Goal: Information Seeking & Learning: Learn about a topic

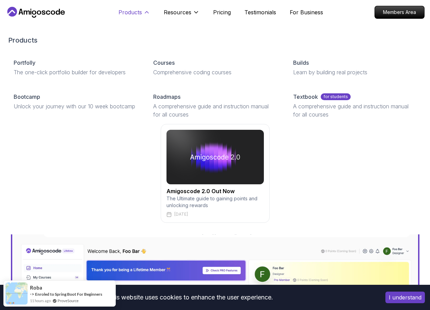
click at [136, 11] on p "Products" at bounding box center [131, 12] width 24 height 8
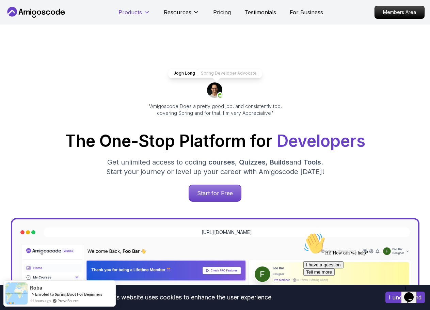
click at [136, 11] on p "Products" at bounding box center [131, 12] width 24 height 8
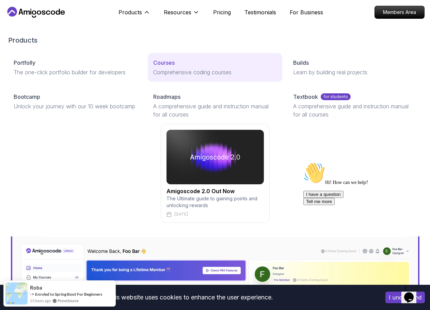
click at [166, 60] on p "Courses" at bounding box center [163, 63] width 21 height 8
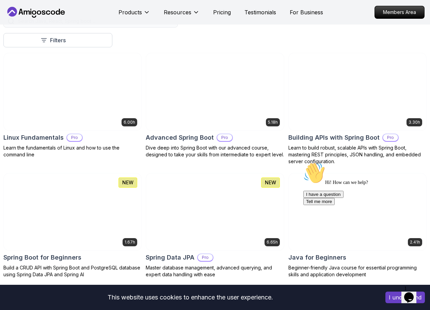
scroll to position [204, 0]
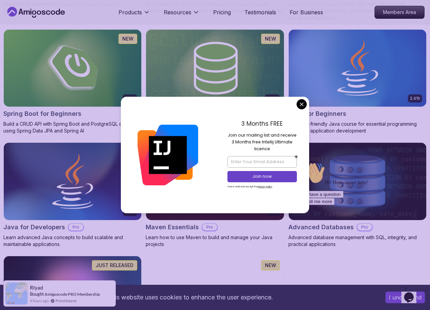
scroll to position [341, 0]
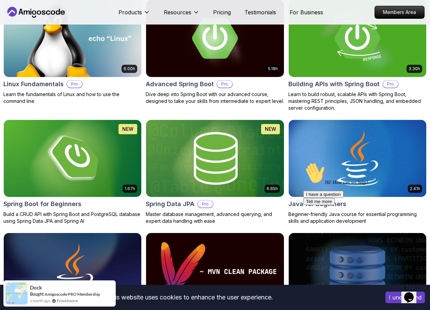
scroll to position [0, 0]
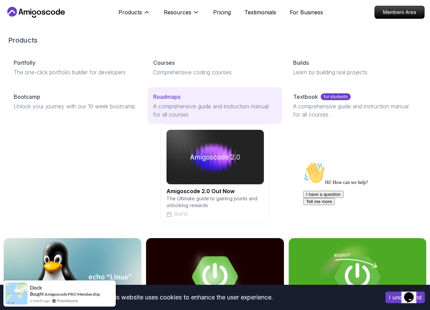
click at [184, 99] on div "Roadmaps" at bounding box center [214, 97] width 123 height 8
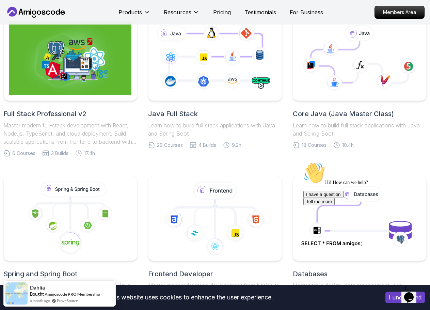
scroll to position [136, 0]
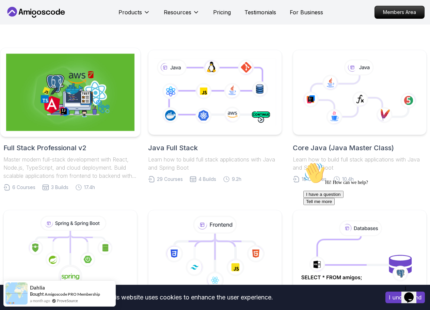
click at [87, 114] on img at bounding box center [70, 92] width 128 height 77
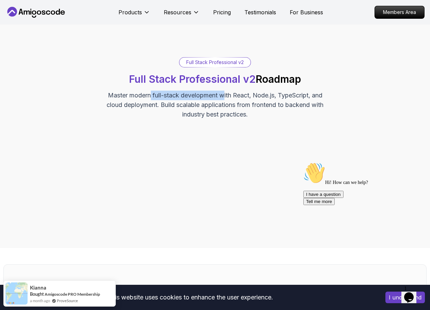
drag, startPoint x: 150, startPoint y: 96, endPoint x: 223, endPoint y: 96, distance: 73.6
click at [223, 96] on p "Master modern full-stack development with React, Node.js, TypeScript, and cloud…" at bounding box center [215, 105] width 229 height 29
click at [262, 96] on p "Master modern full-stack development with React, Node.js, TypeScript, and cloud…" at bounding box center [215, 105] width 229 height 29
click at [292, 96] on p "Master modern full-stack development with React, Node.js, TypeScript, and cloud…" at bounding box center [215, 105] width 229 height 29
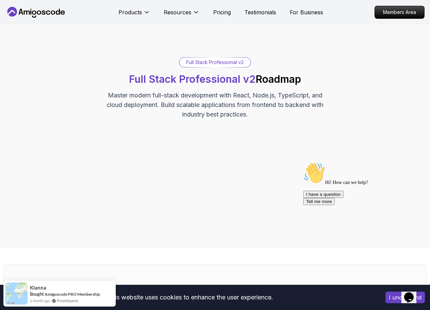
click at [292, 96] on p "Master modern full-stack development with React, Node.js, TypeScript, and cloud…" at bounding box center [215, 105] width 229 height 29
click at [135, 105] on p "Master modern full-stack development with React, Node.js, TypeScript, and cloud…" at bounding box center [215, 105] width 229 height 29
drag, startPoint x: 192, startPoint y: 109, endPoint x: 280, endPoint y: 109, distance: 87.5
click at [280, 109] on p "Master modern full-stack development with React, Node.js, TypeScript, and cloud…" at bounding box center [215, 105] width 229 height 29
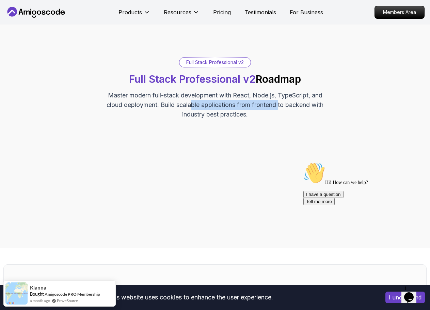
click at [279, 123] on div "Full Stack Professional v2 Full Stack Professional v2 Roadmap Master modern ful…" at bounding box center [214, 136] width 423 height 158
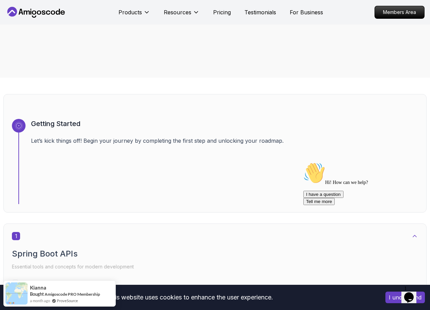
scroll to position [204, 0]
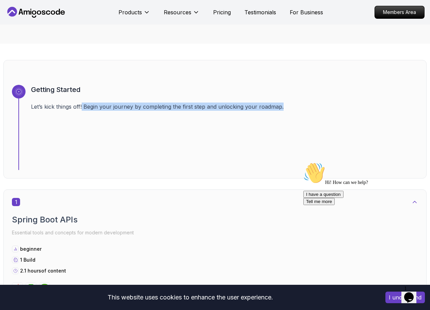
drag, startPoint x: 83, startPoint y: 106, endPoint x: 357, endPoint y: 117, distance: 274.5
click at [357, 117] on div "Getting Started Let’s kick things off! Begin your journey by completing the fir…" at bounding box center [224, 127] width 387 height 85
click at [198, 117] on div "Getting Started Let’s kick things off! Begin your journey by completing the fir…" at bounding box center [224, 127] width 387 height 85
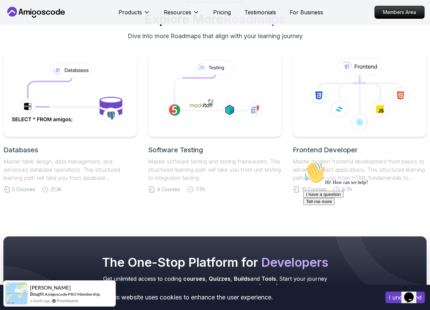
scroll to position [2180, 0]
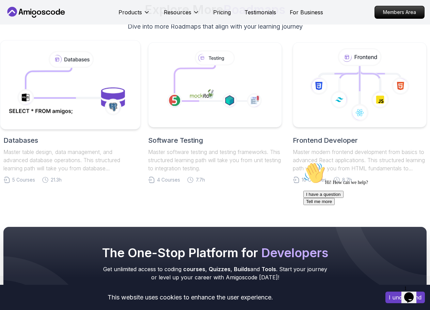
click at [88, 96] on icon at bounding box center [70, 84] width 128 height 69
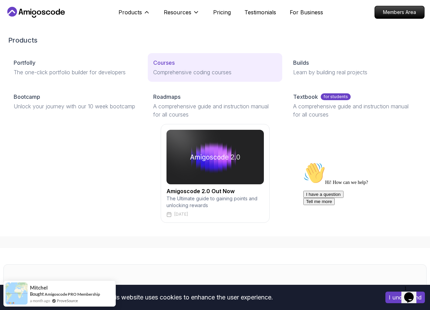
drag, startPoint x: 154, startPoint y: 65, endPoint x: 188, endPoint y: 65, distance: 33.4
click at [154, 65] on p "Courses" at bounding box center [163, 63] width 21 height 8
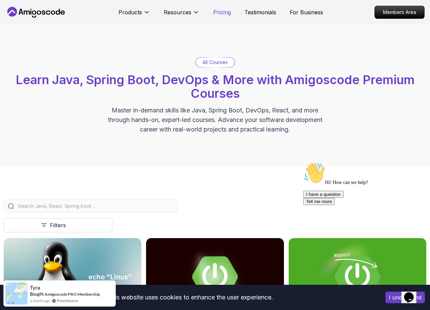
click at [221, 15] on p "Pricing" at bounding box center [222, 12] width 18 height 8
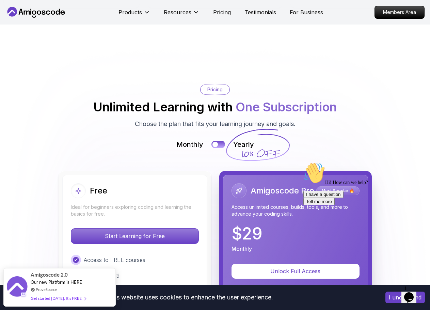
scroll to position [1200, 0]
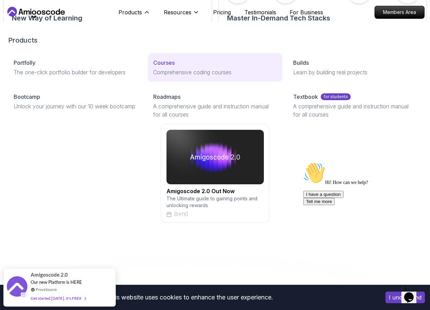
click at [156, 63] on p "Courses" at bounding box center [163, 63] width 21 height 8
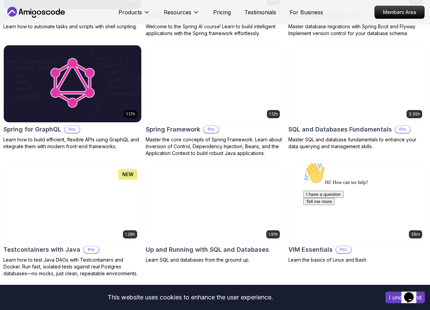
scroll to position [2078, 0]
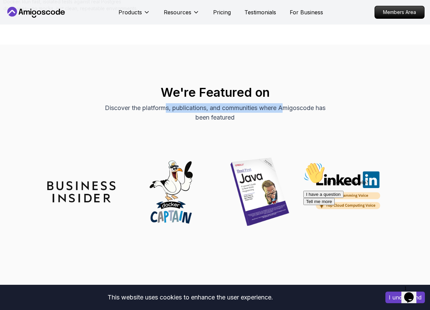
drag, startPoint x: 163, startPoint y: 108, endPoint x: 284, endPoint y: 108, distance: 121.3
click at [284, 108] on p "Discover the platforms, publications, and communities where Amigoscode has been…" at bounding box center [215, 112] width 229 height 19
